Goal: Transaction & Acquisition: Book appointment/travel/reservation

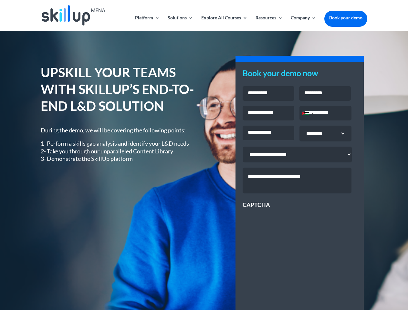
click at [204, 155] on div "UPSKILL YOUR TEAMS WITH SKILLUP’S END-TO-END L&D SOLUTION During the demo, we w…" at bounding box center [204, 233] width 326 height 356
click at [180, 23] on link "Solutions" at bounding box center [181, 23] width 26 height 15
click at [224, 23] on link "Explore All Courses" at bounding box center [224, 23] width 46 height 15
click at [269, 23] on link "Resources" at bounding box center [269, 23] width 27 height 15
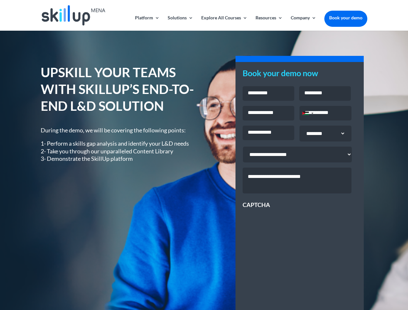
click at [303, 23] on link "Company" at bounding box center [304, 23] width 26 height 15
click at [308, 114] on div "Jordan +962" at bounding box center [306, 113] width 6 height 3
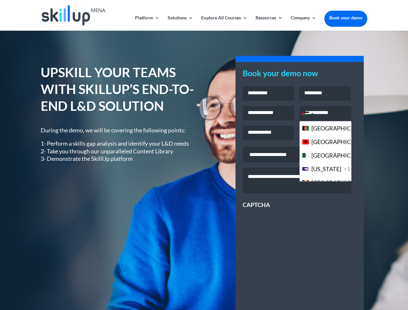
scroll to position [1764, 0]
